Goal: Task Accomplishment & Management: Use online tool/utility

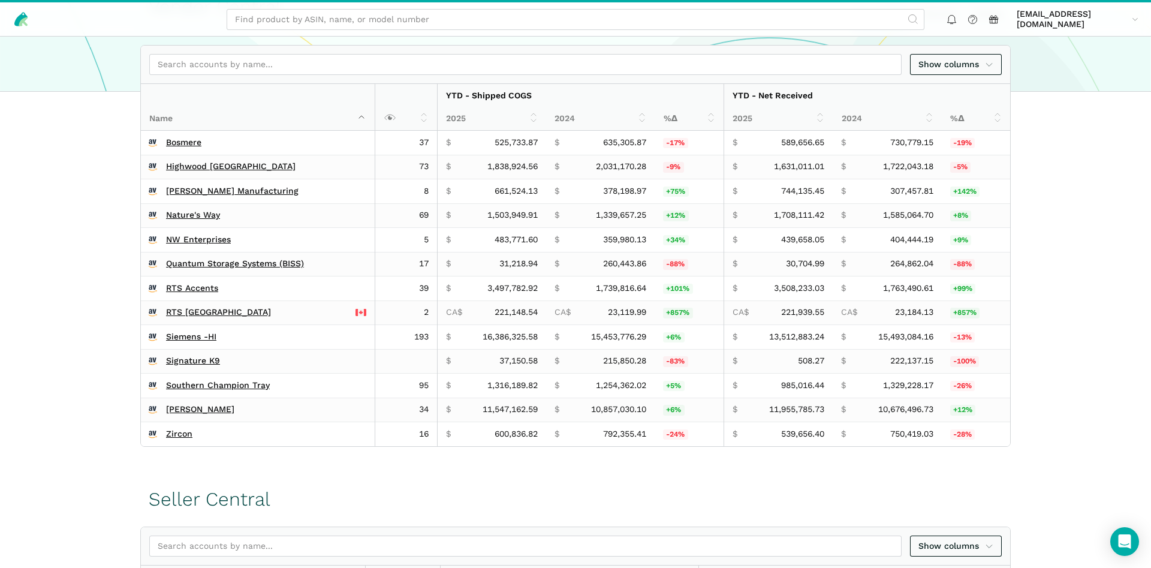
scroll to position [245, 0]
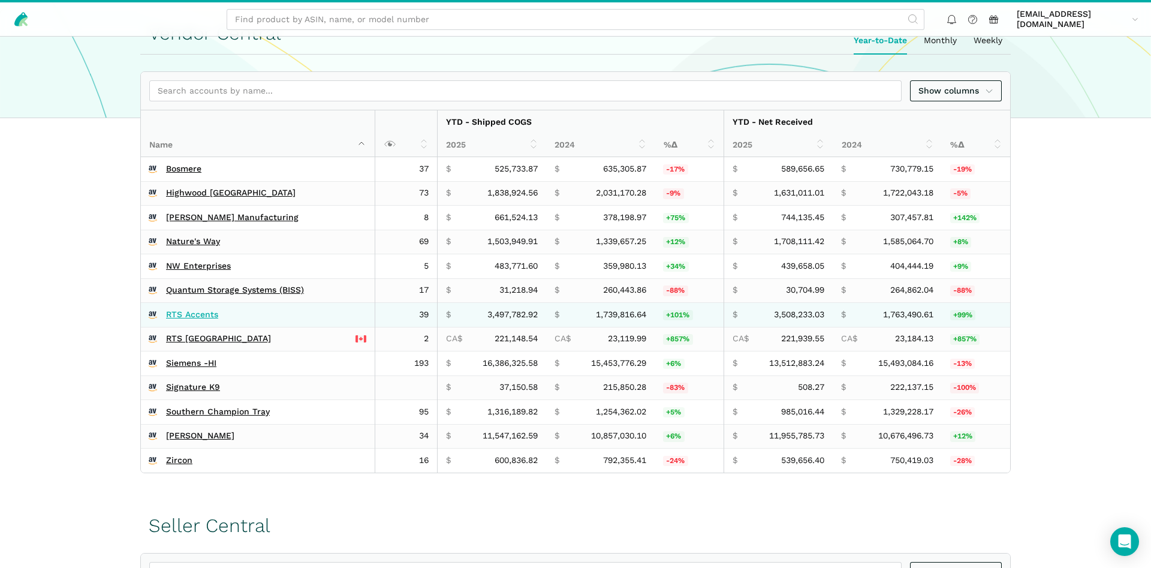
click at [176, 312] on link "RTS Accents" at bounding box center [192, 314] width 52 height 11
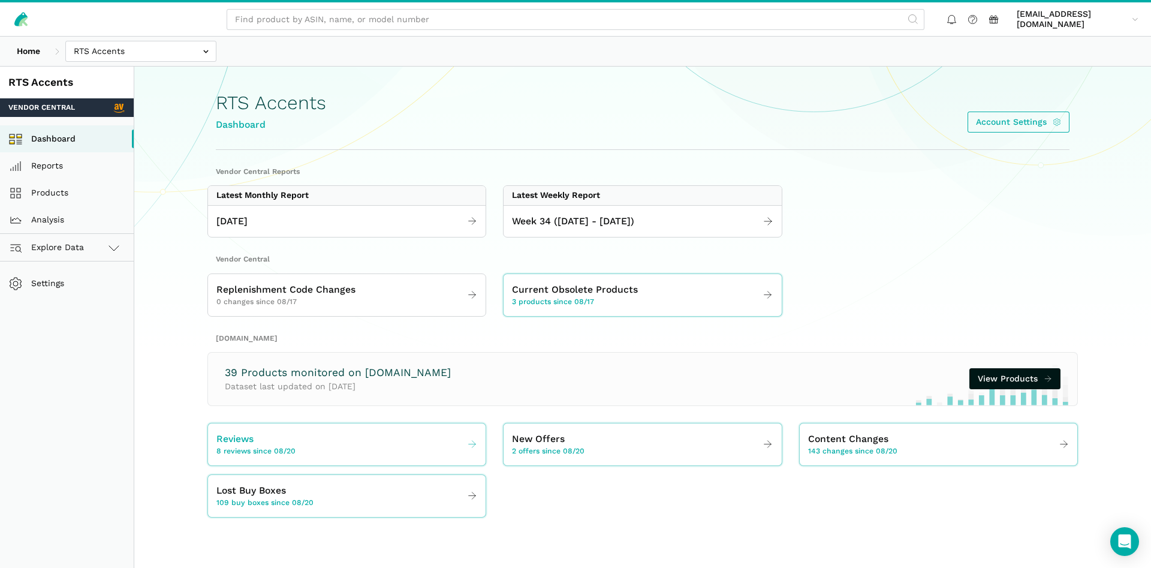
click at [257, 446] on span "8 reviews since 08/20" at bounding box center [255, 451] width 79 height 11
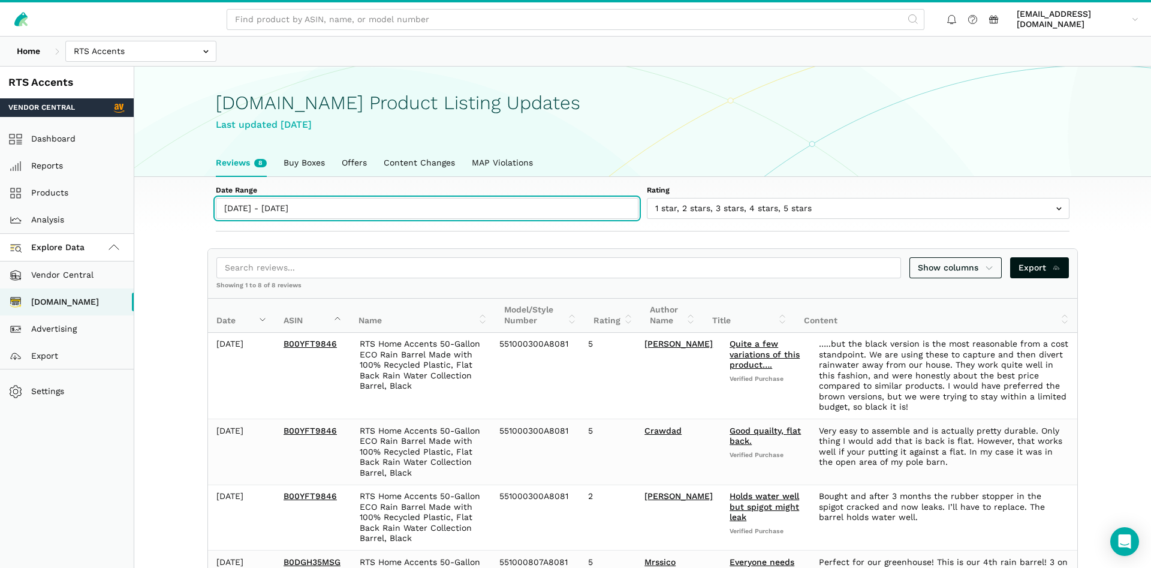
click at [271, 215] on input "[DATE] - [DATE]" at bounding box center [427, 208] width 423 height 21
type input "[DATE]"
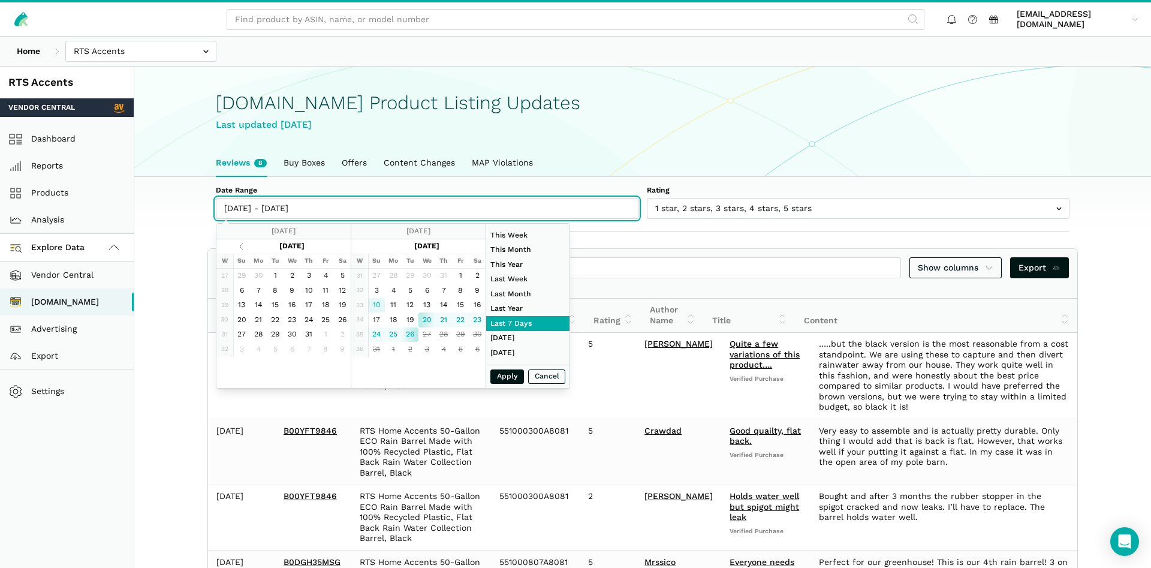
type input "[DATE]"
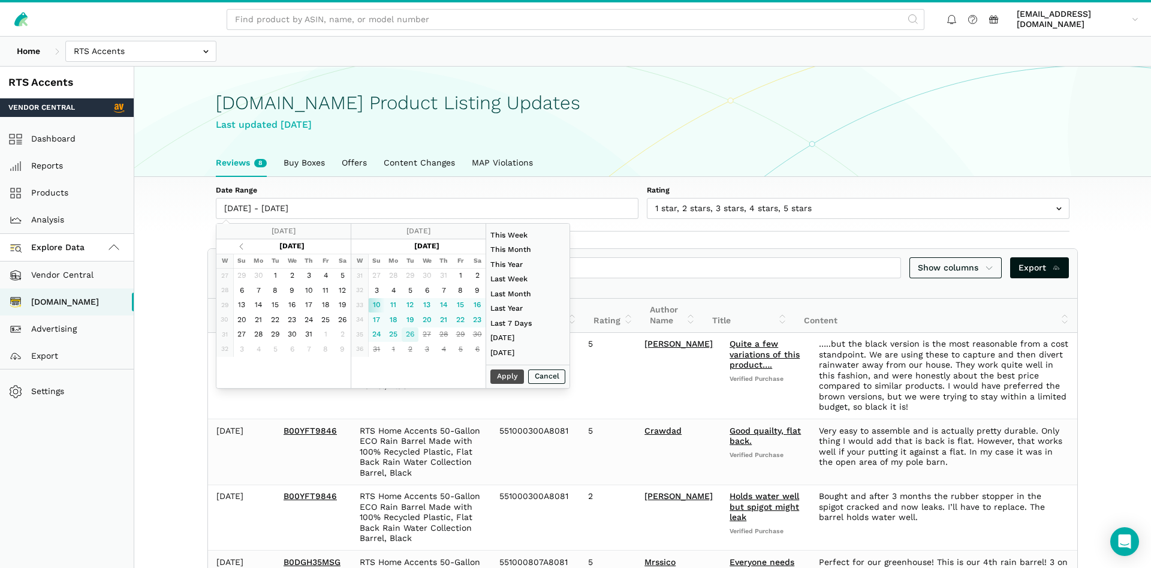
type input "08/26/2025"
type input "08/10/2025"
click at [500, 376] on button "Apply" at bounding box center [507, 376] width 34 height 15
type input "08/10/2025 - 08/26/2025"
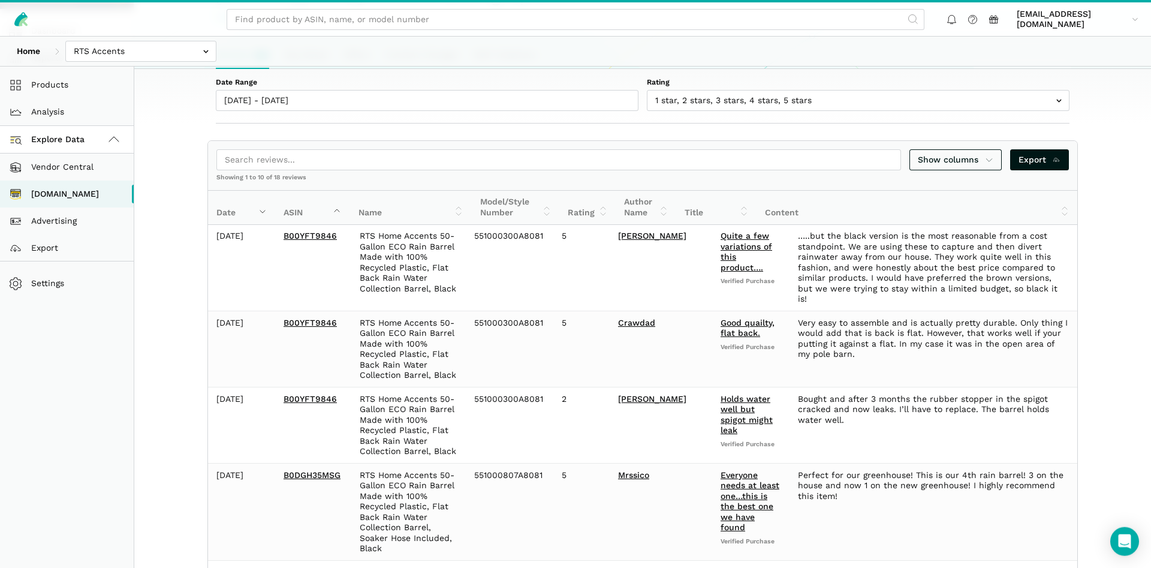
scroll to position [61, 0]
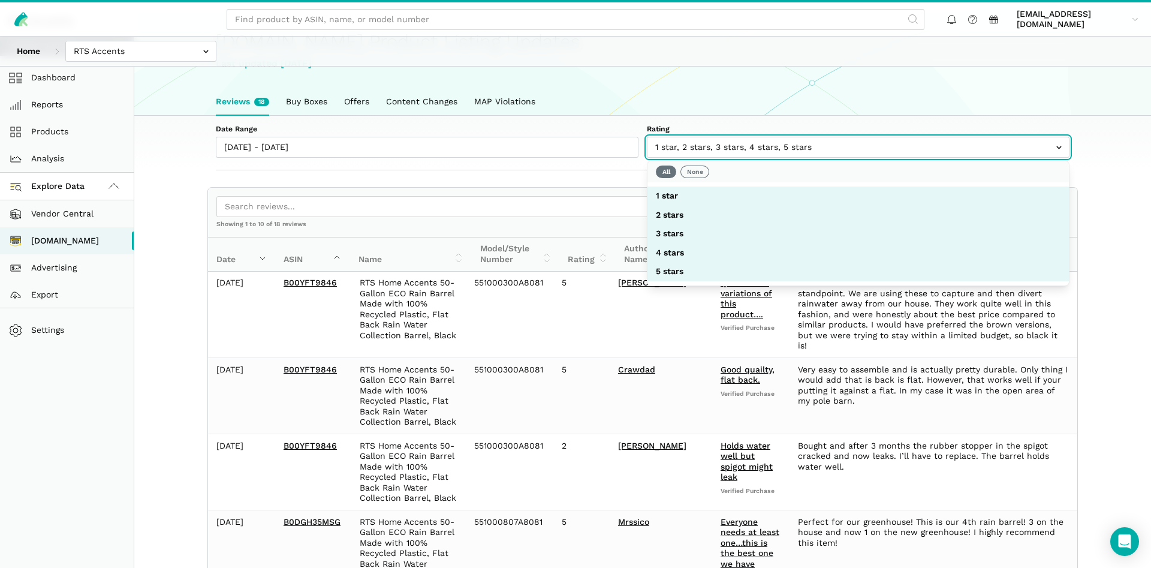
click at [749, 144] on input "text" at bounding box center [858, 147] width 423 height 21
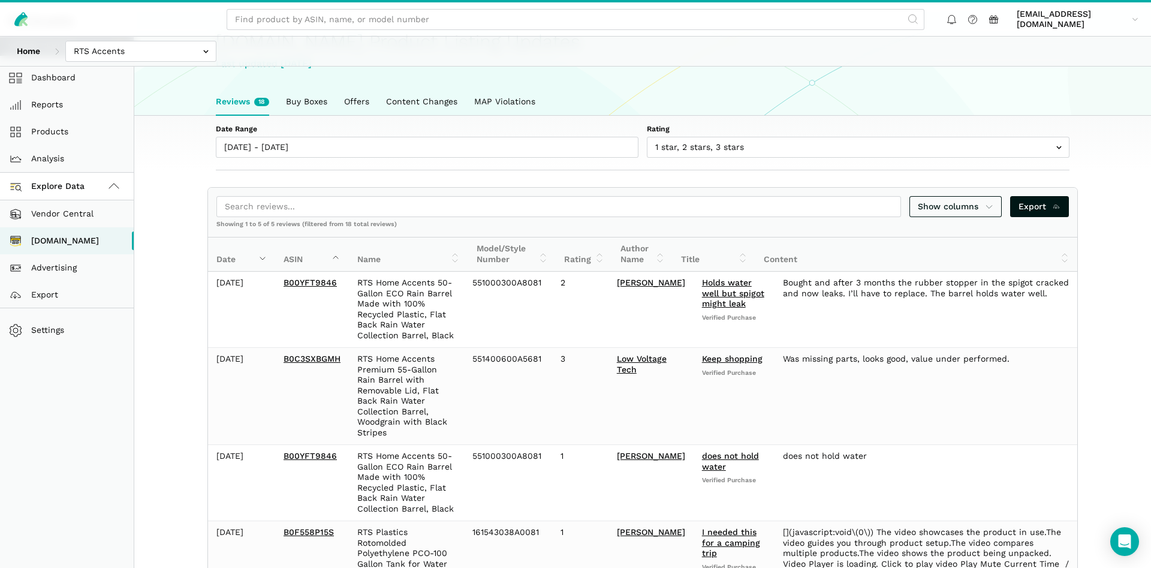
click at [865, 54] on div "Home Bosmere Bosmere Seller Central Gleason - Milwaukee Green Gro Highwood Sell…" at bounding box center [575, 51] width 1151 height 29
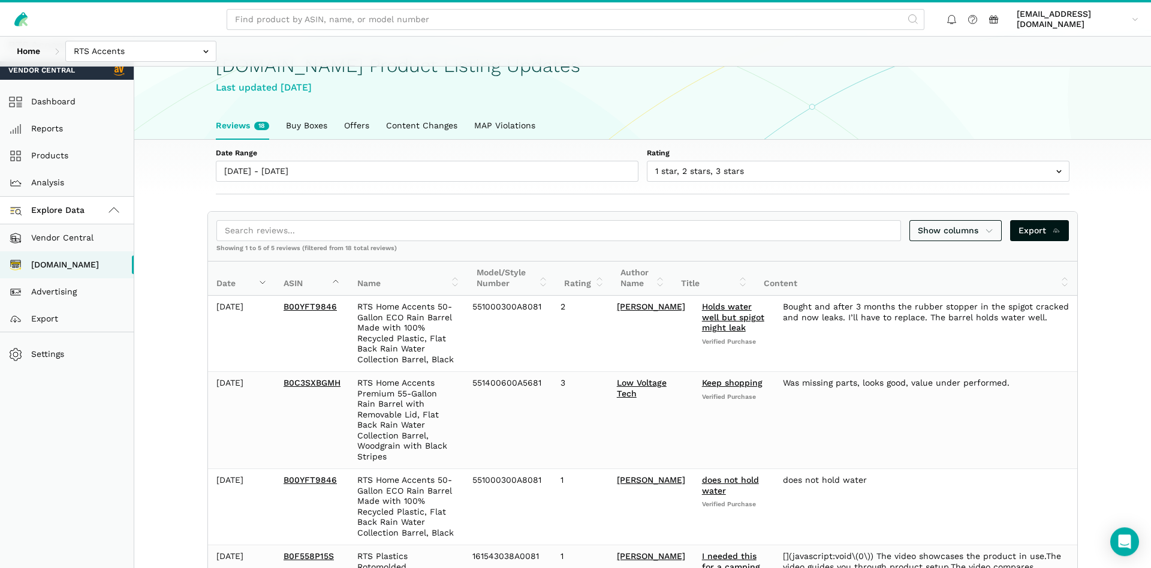
scroll to position [14, 0]
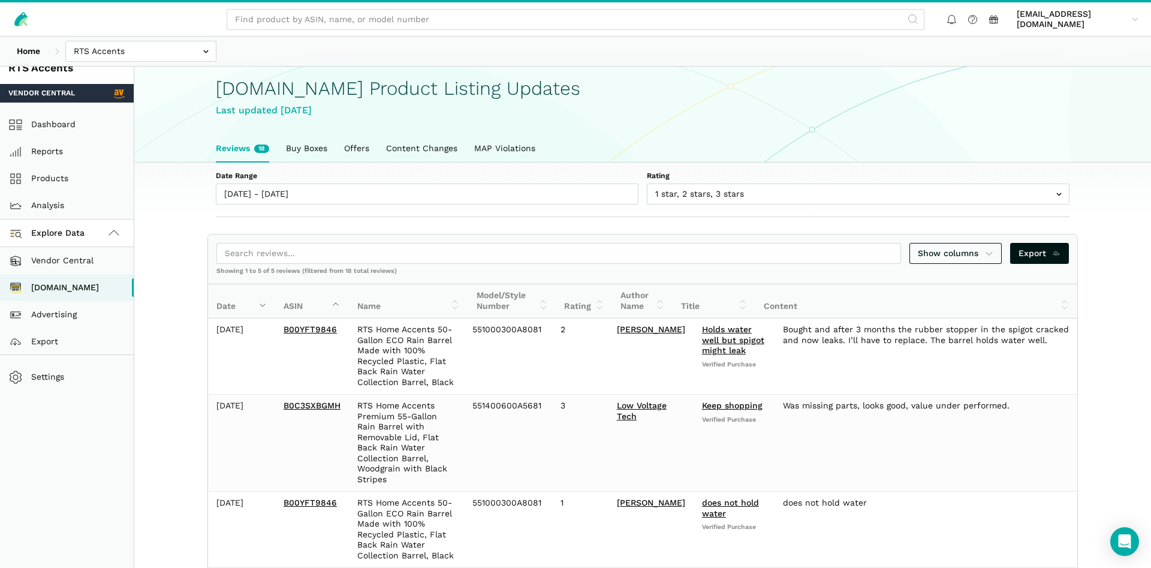
click at [315, 204] on div "Date Range 08/10/2025 - 08/26/2025 Rating 1 star 2 stars 3 stars 4 stars 5 stars" at bounding box center [642, 189] width 921 height 55
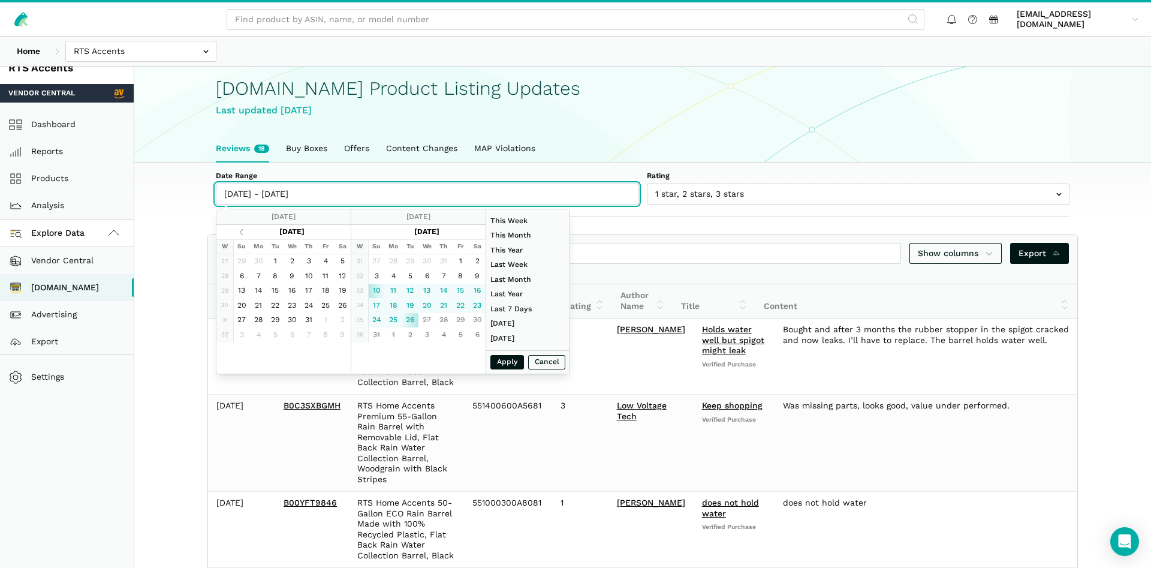
click at [317, 197] on input "08/10/2025 - 08/26/2025" at bounding box center [427, 193] width 423 height 21
type input "08/11/2025"
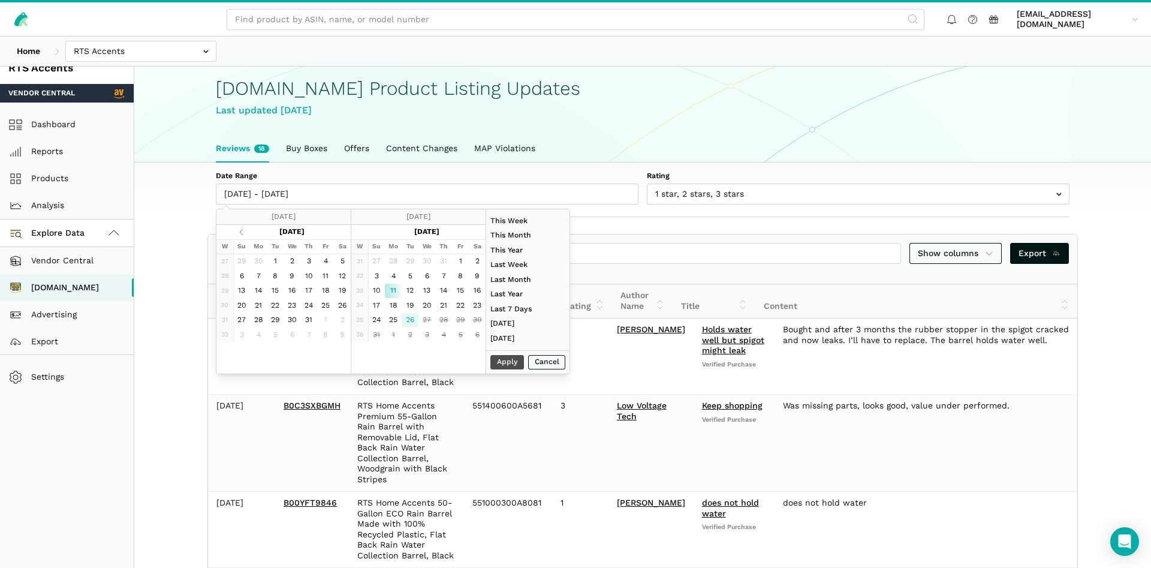
type input "08/26/2025"
type input "08/11/2025"
click at [499, 364] on button "Apply" at bounding box center [507, 362] width 34 height 15
type input "08/11/2025 - 08/26/2025"
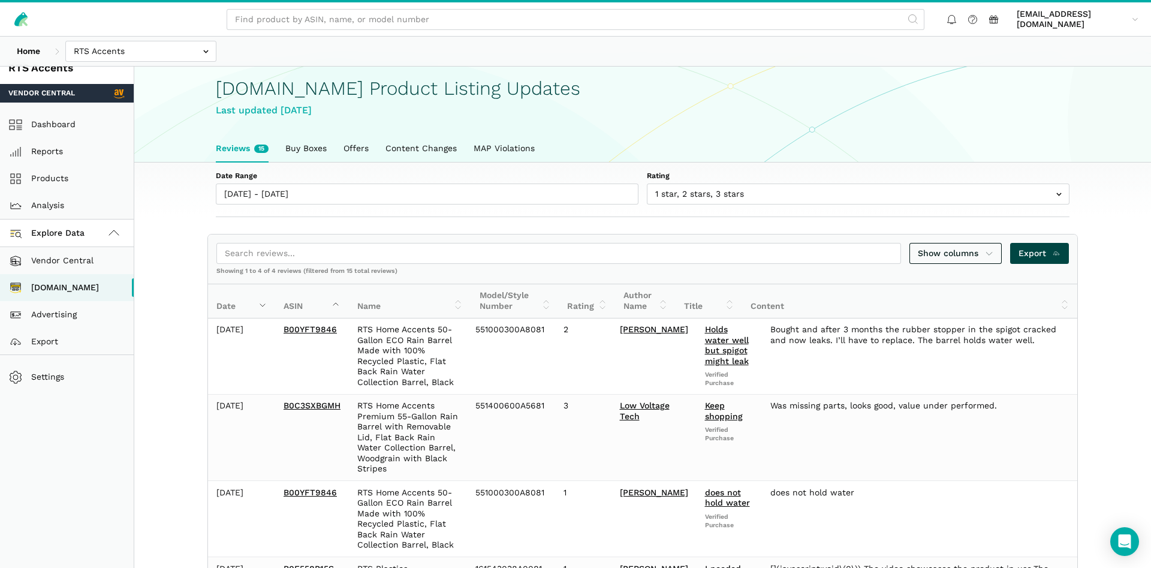
scroll to position [0, 0]
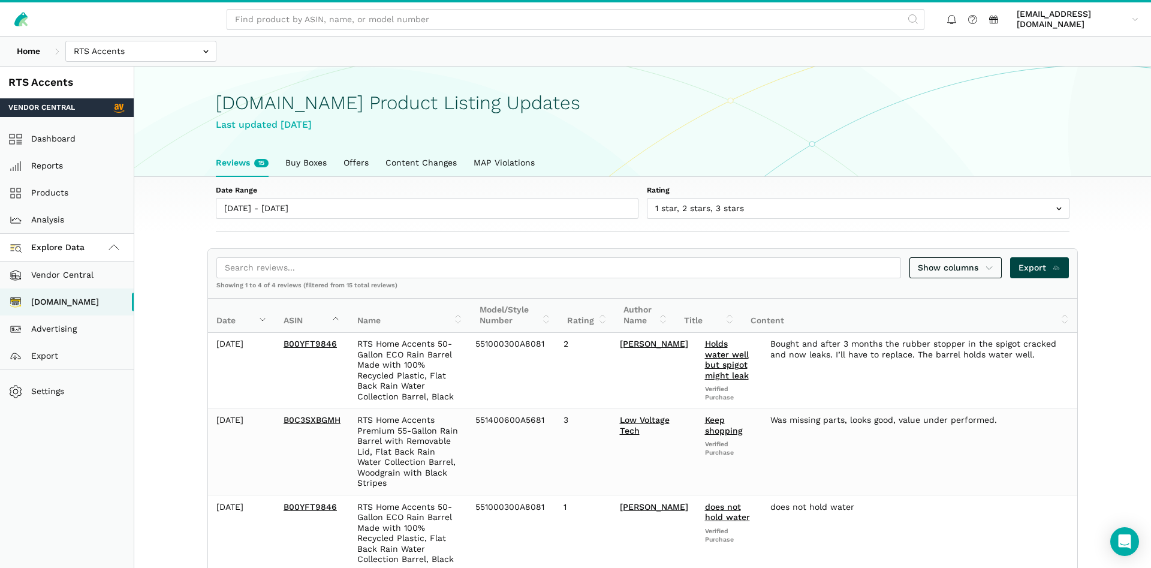
click at [1025, 248] on div "Show columns Export Showing 1 to 4 of 4 reviews (filtered from 15 total reviews…" at bounding box center [642, 478] width 870 height 461
click at [1028, 265] on span "Export" at bounding box center [1039, 267] width 43 height 13
click at [71, 143] on link "Dashboard" at bounding box center [67, 138] width 134 height 27
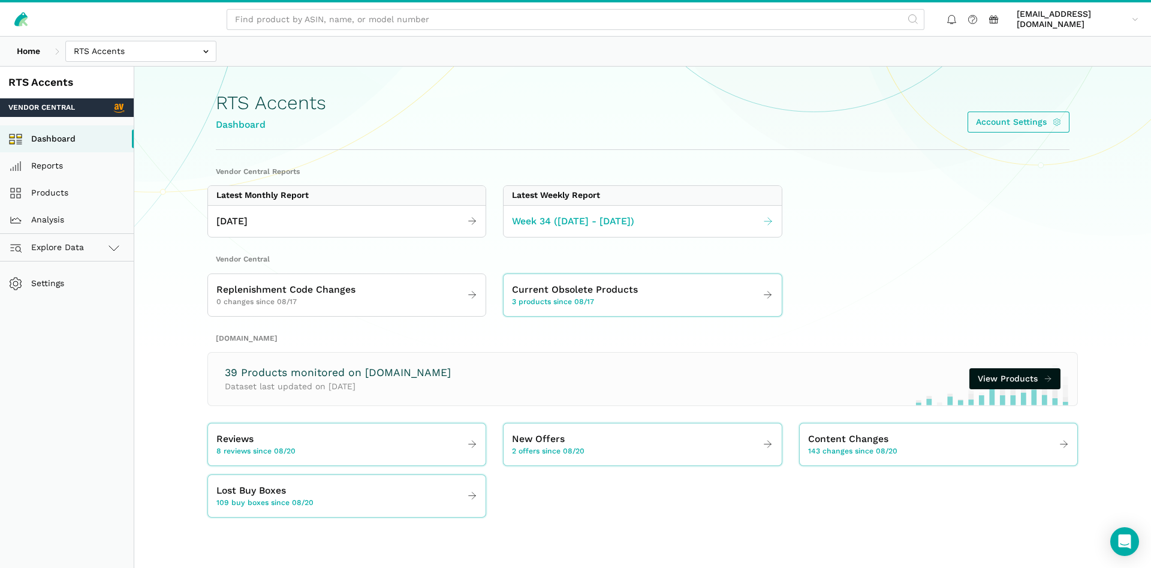
click at [547, 222] on span "Week 34 (08.17 - 08.23.25)" at bounding box center [573, 221] width 122 height 15
click at [662, 220] on link "Week 34 (08.17 - 08.23.25)" at bounding box center [641, 221] width 277 height 23
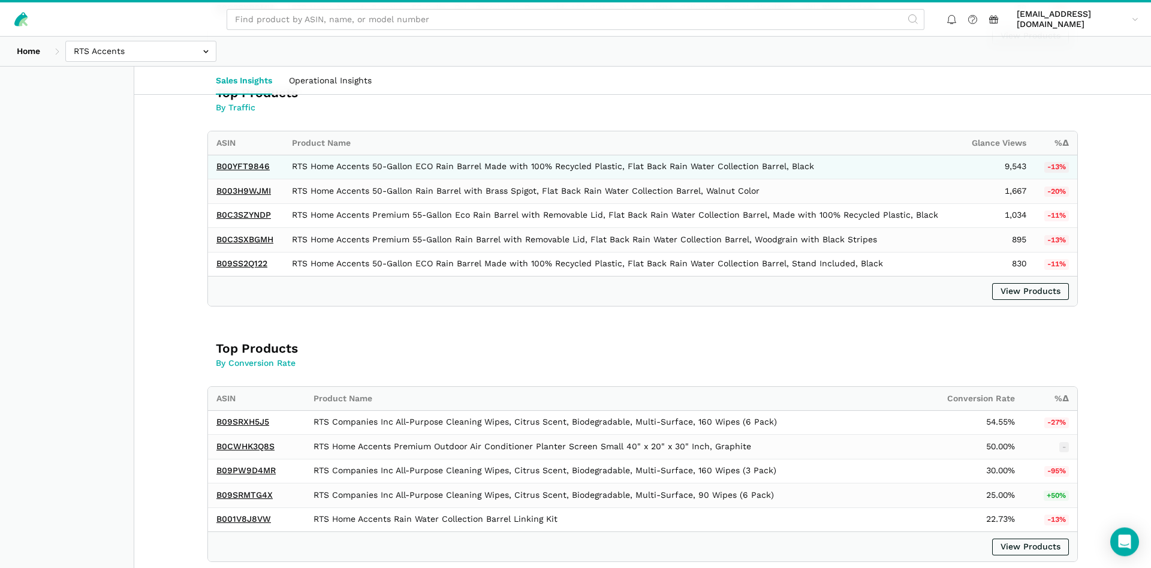
scroll to position [1161, 0]
